Goal: Navigation & Orientation: Find specific page/section

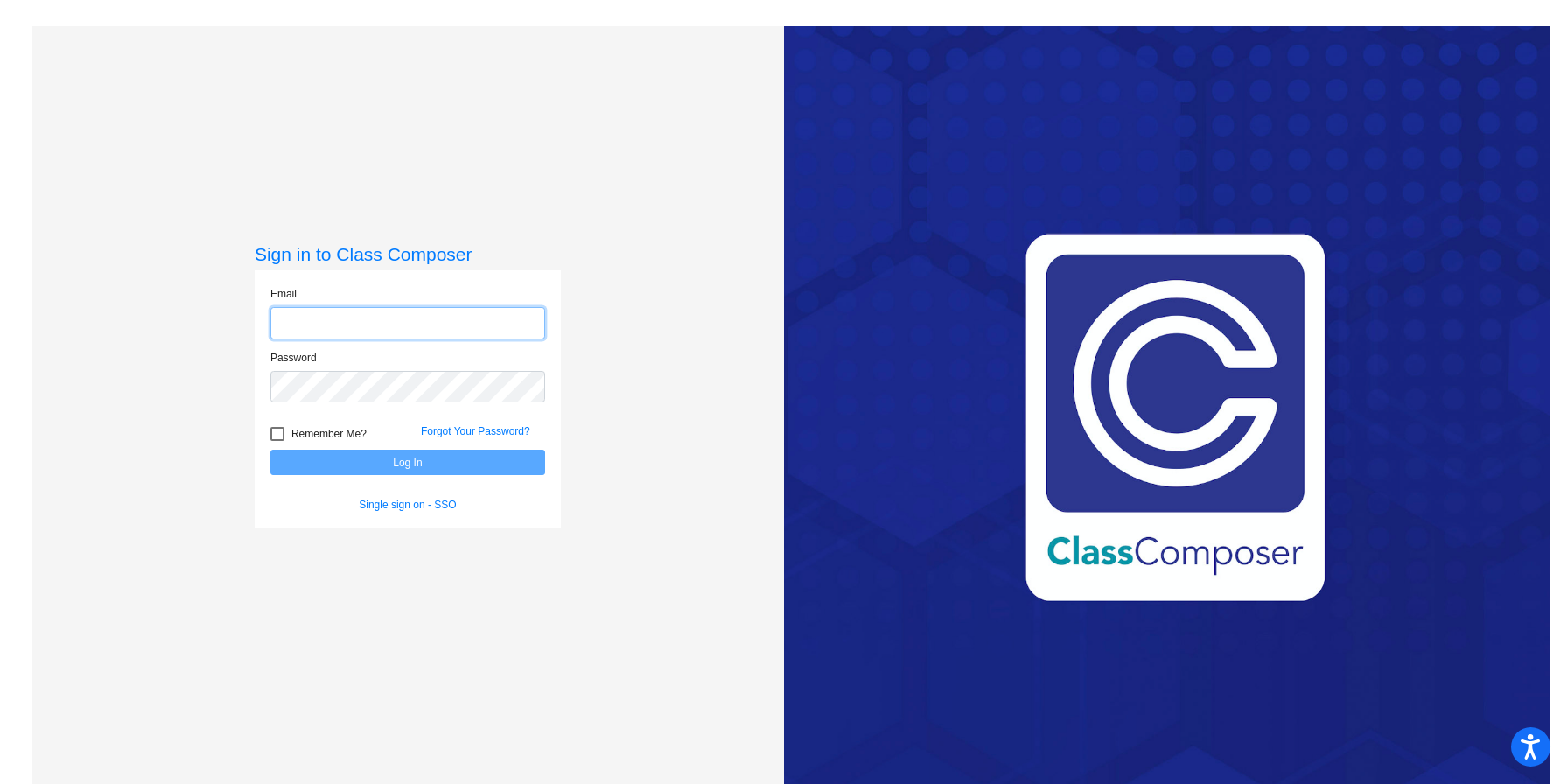
type input "[EMAIL_ADDRESS][DOMAIN_NAME]"
click at [511, 459] on button "Log In" at bounding box center [407, 461] width 275 height 25
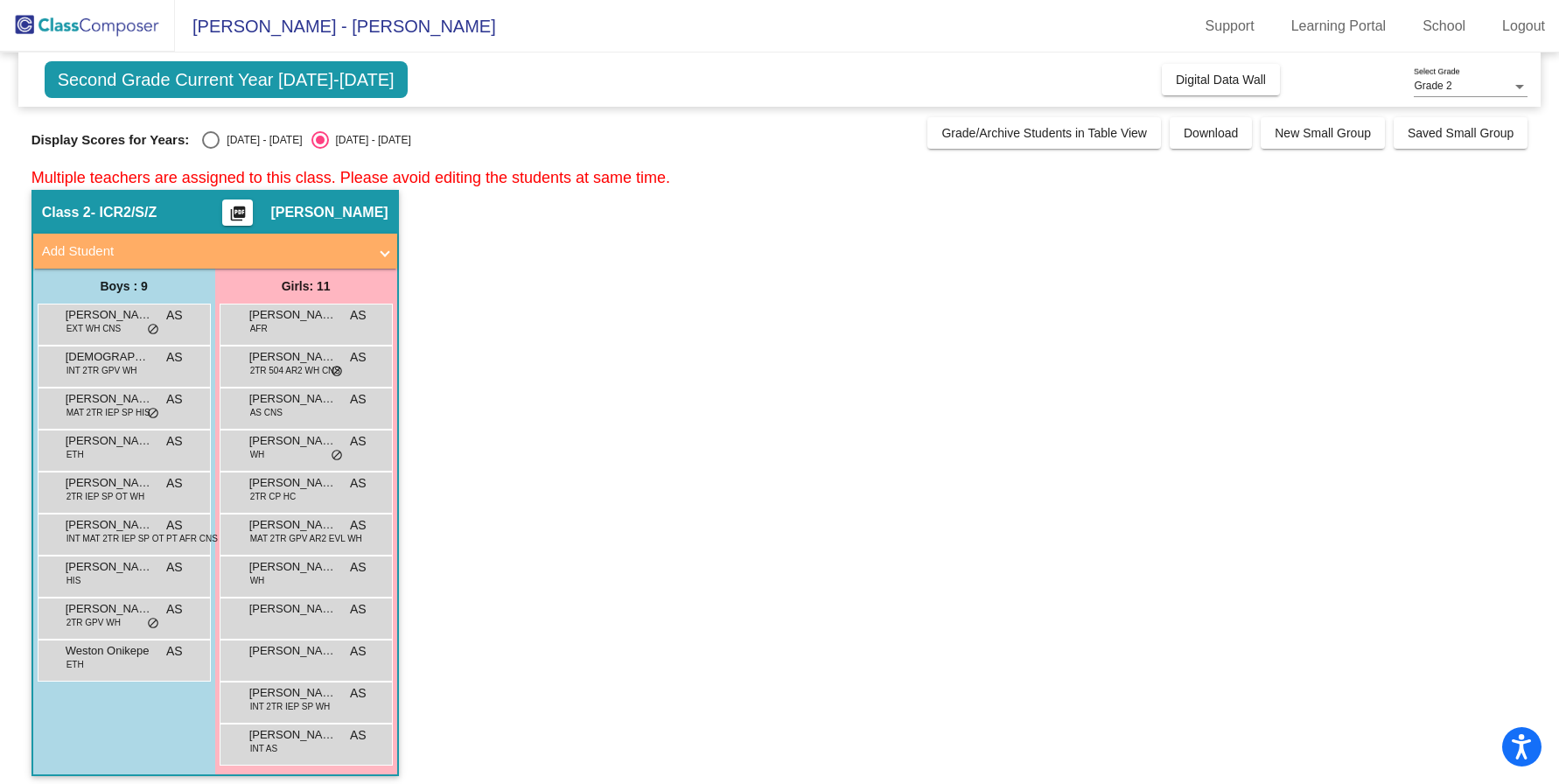
click at [231, 140] on div "[DATE] - [DATE]" at bounding box center [261, 140] width 83 height 16
click at [211, 149] on input "[DATE] - [DATE]" at bounding box center [210, 149] width 1 height 1
radio input "true"
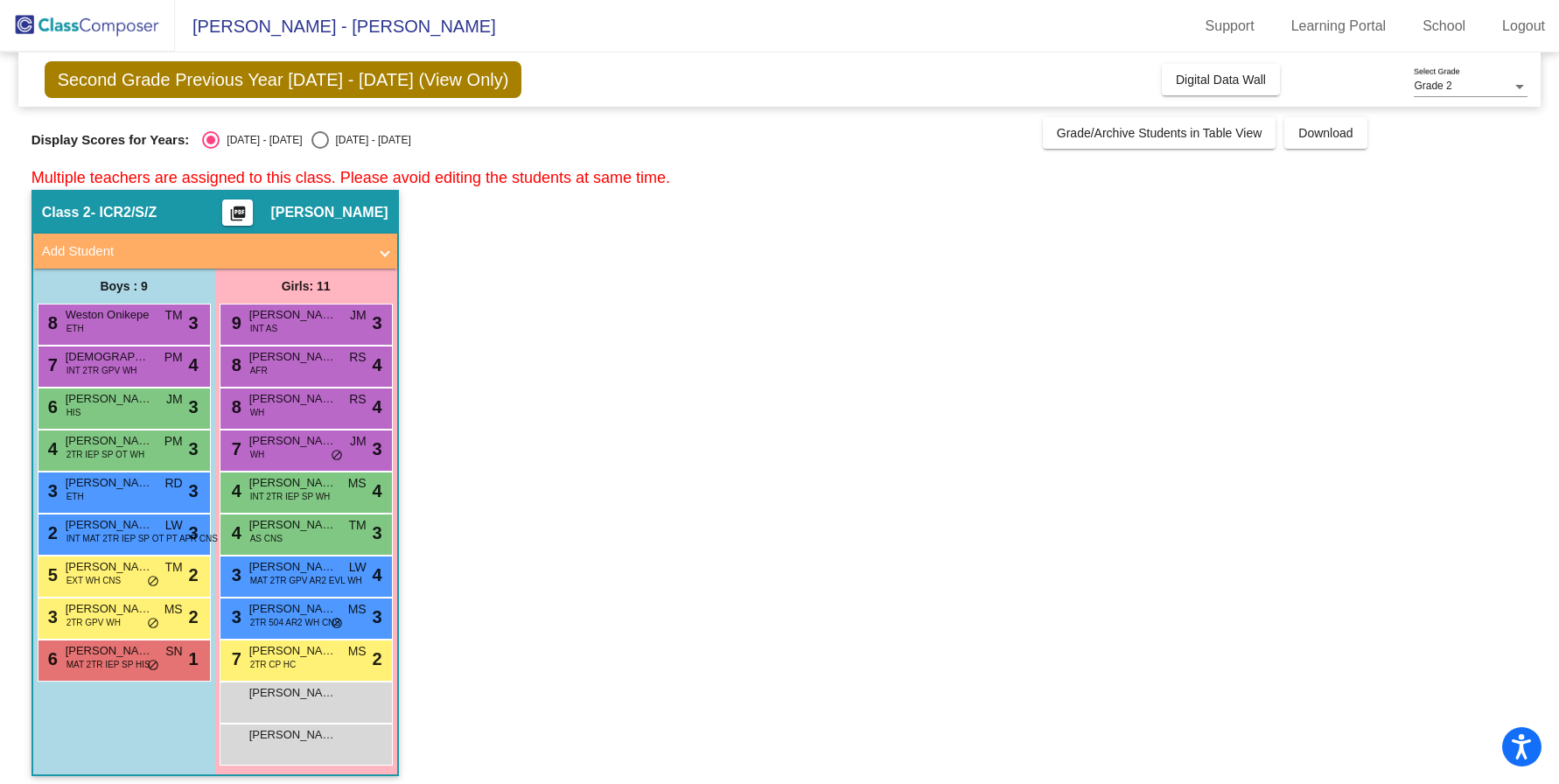
scroll to position [9, 0]
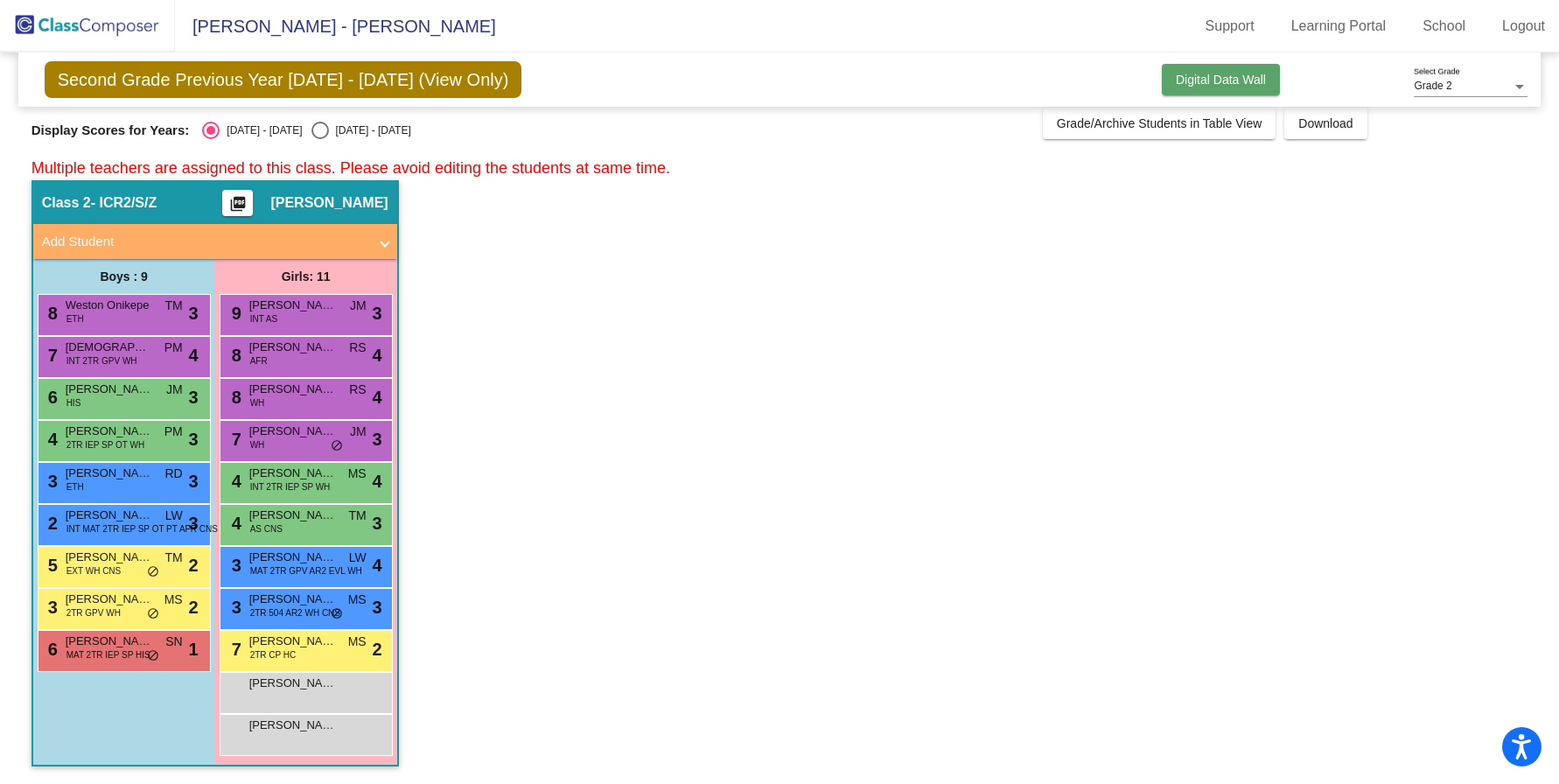
click at [1207, 73] on span "Digital Data Wall" at bounding box center [1221, 79] width 90 height 14
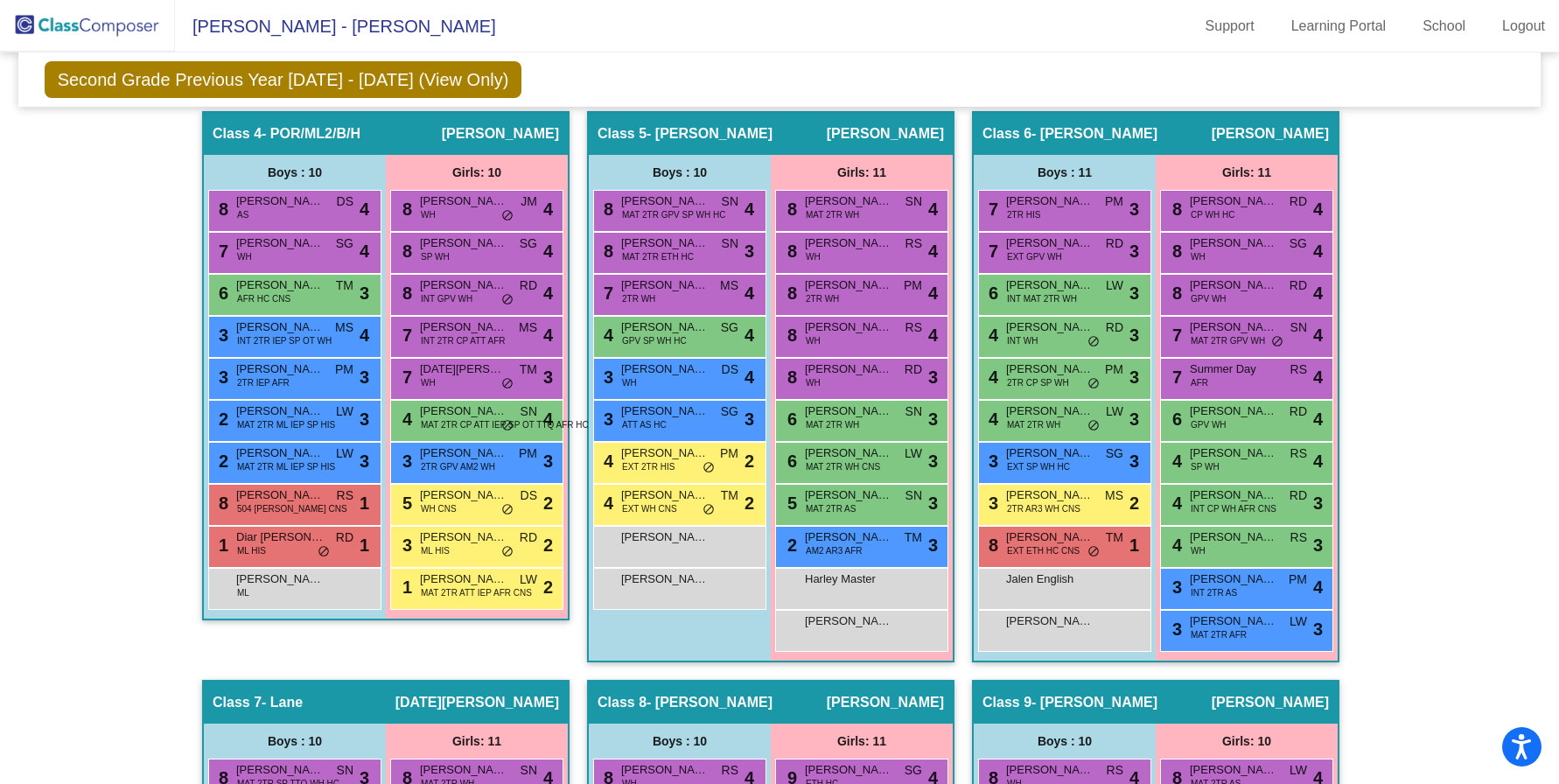
scroll to position [1246, 0]
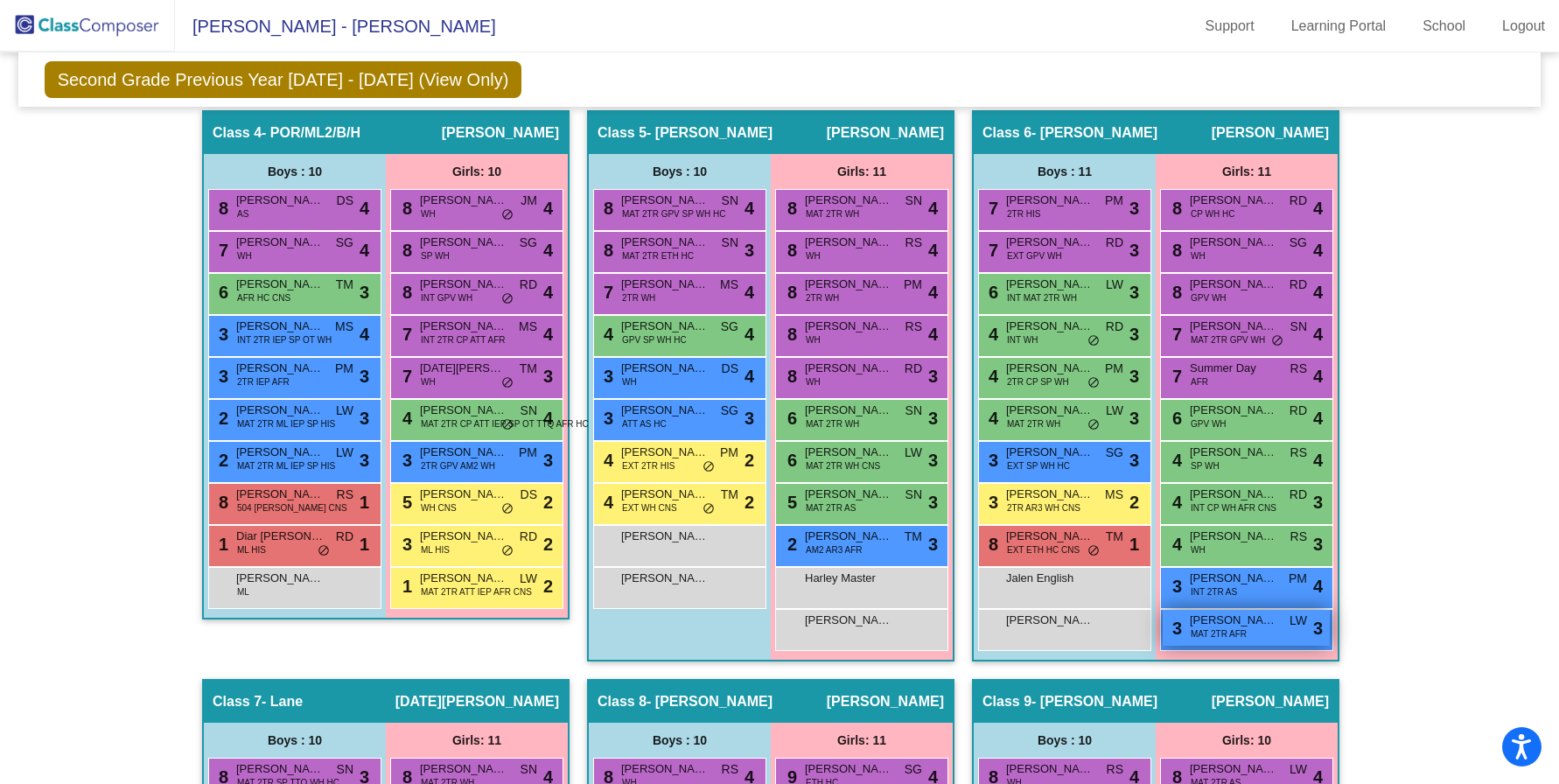
click at [1234, 640] on span "MAT 2TR AFR" at bounding box center [1219, 634] width 56 height 13
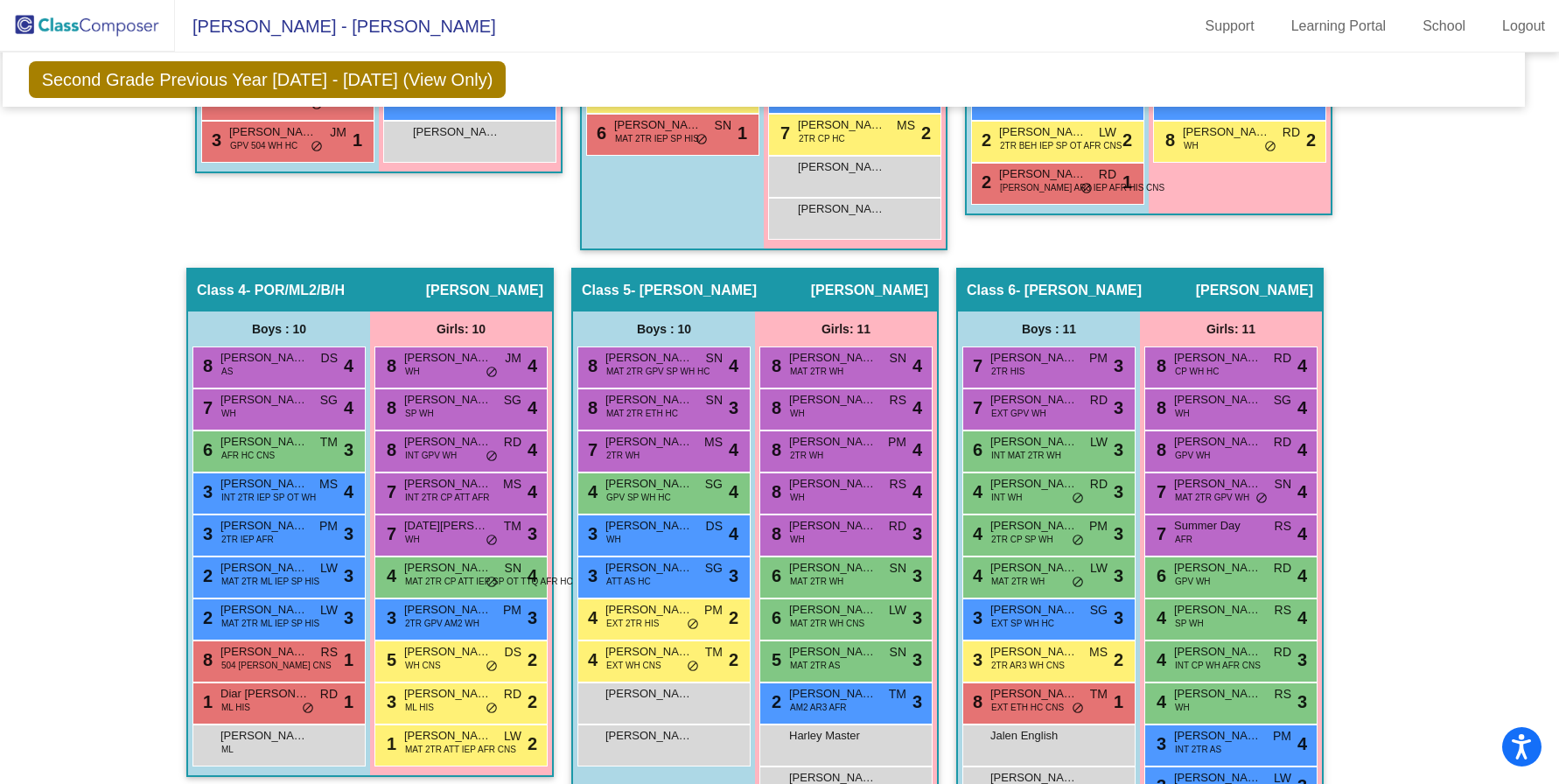
scroll to position [1089, 29]
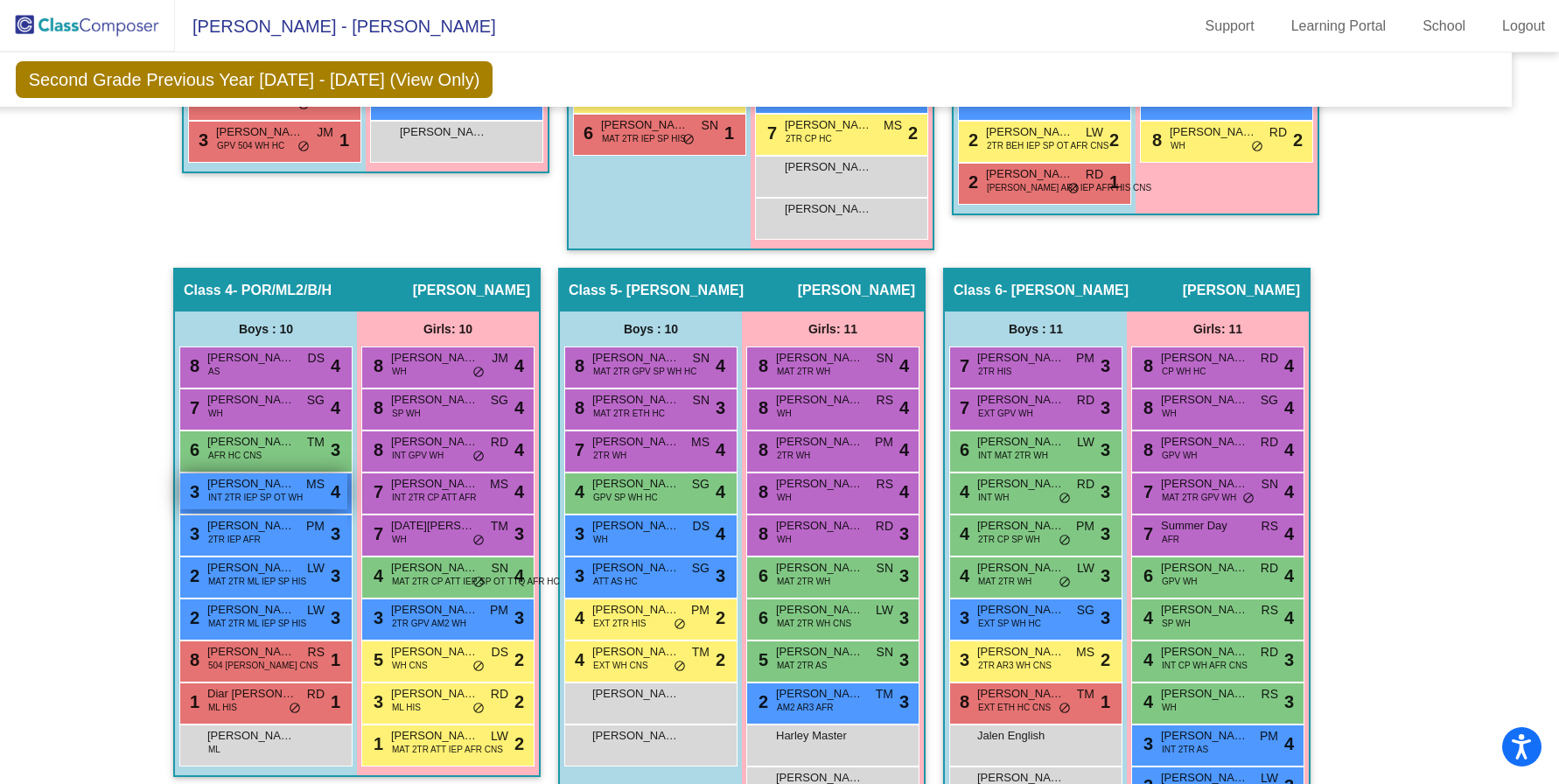
click at [258, 499] on span "INT 2TR IEP SP OT WH" at bounding box center [255, 497] width 95 height 13
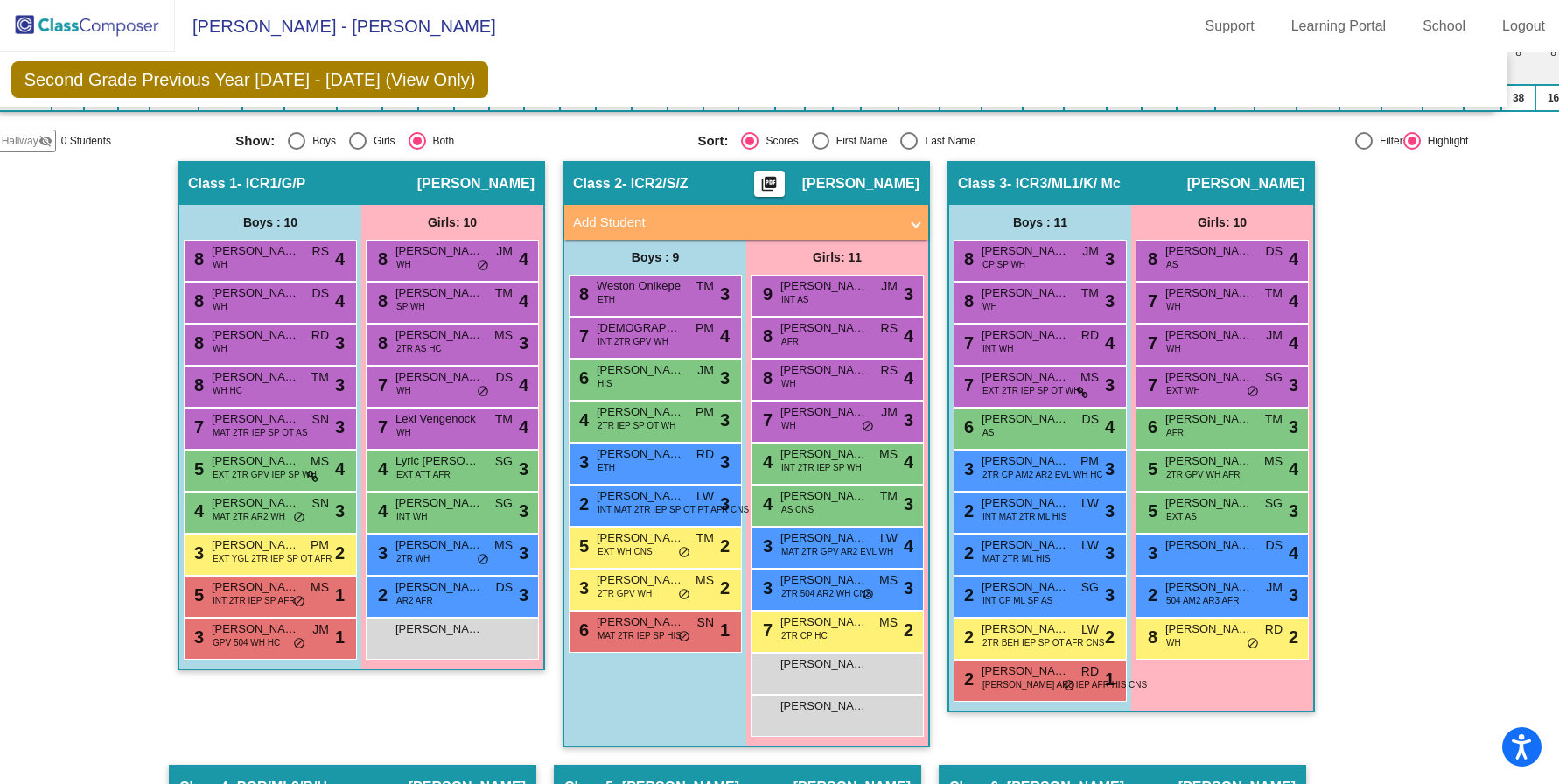
scroll to position [594, 33]
